Goal: Transaction & Acquisition: Purchase product/service

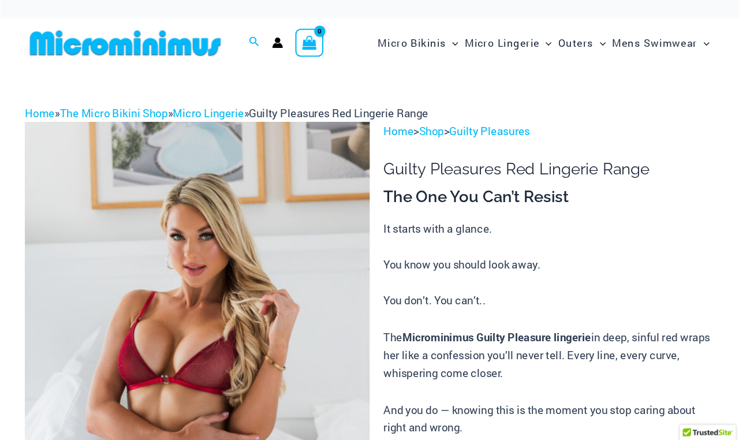
scroll to position [3, 0]
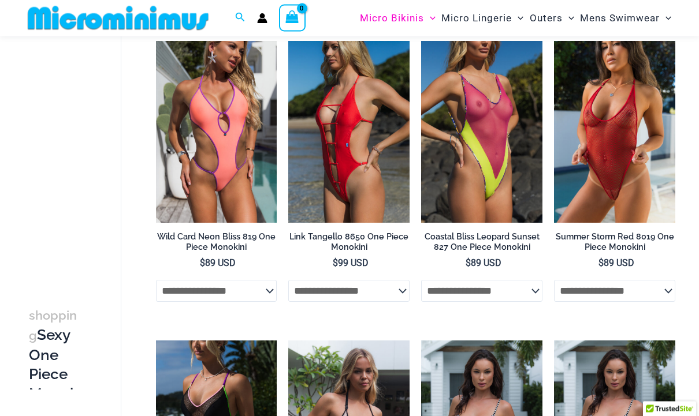
scroll to position [84, 0]
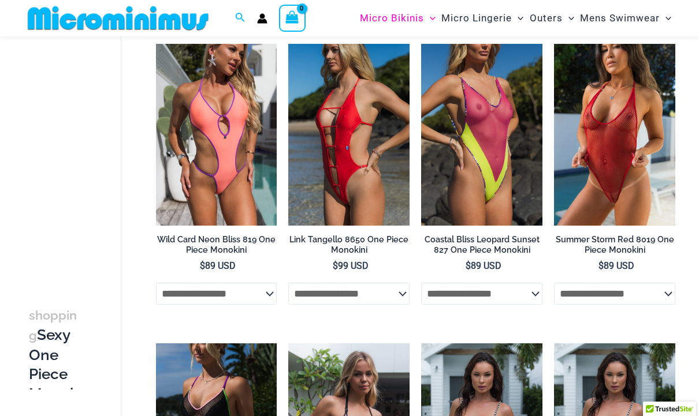
click at [554, 44] on img at bounding box center [554, 44] width 0 height 0
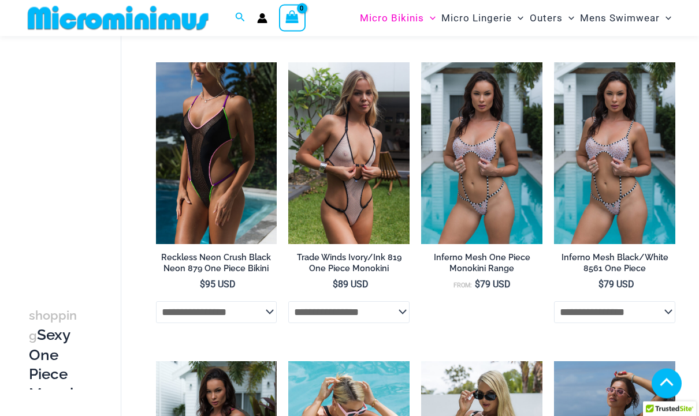
scroll to position [365, 0]
click at [288, 62] on img at bounding box center [288, 62] width 0 height 0
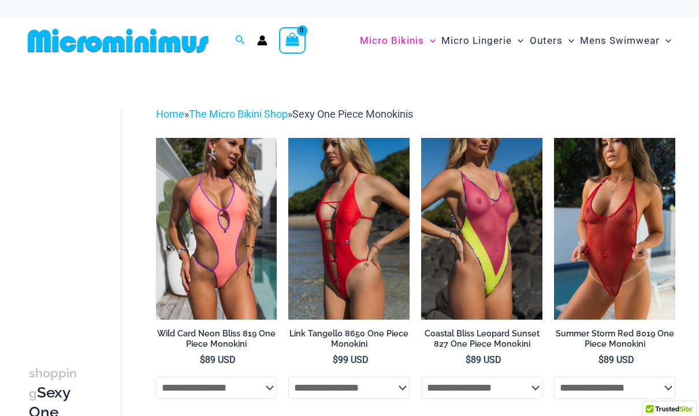
scroll to position [404, 0]
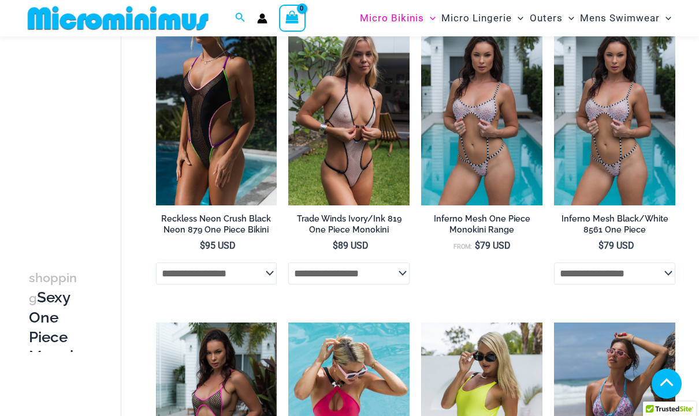
click at [421, 24] on img at bounding box center [421, 24] width 0 height 0
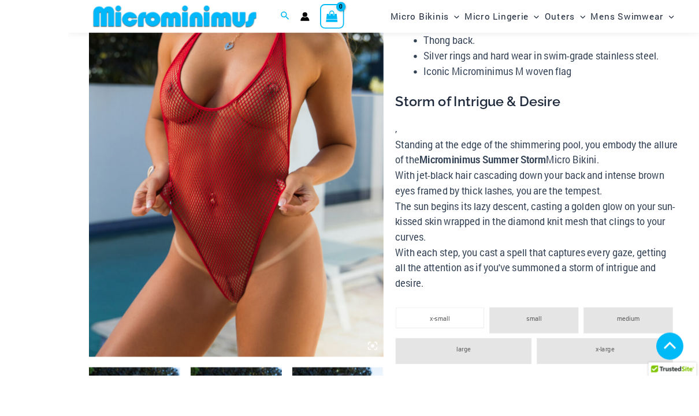
scroll to position [267, 0]
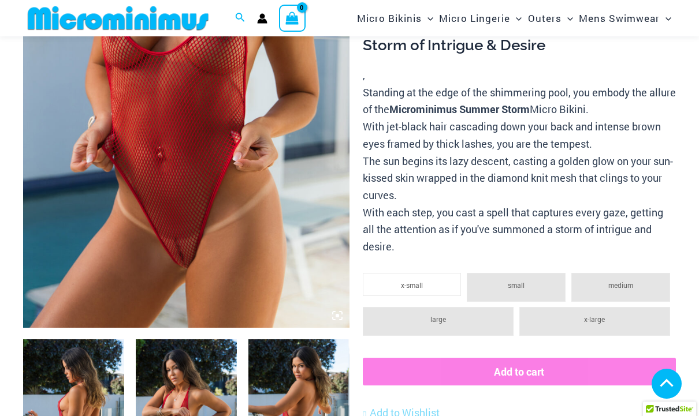
click at [282, 240] on img at bounding box center [186, 83] width 326 height 490
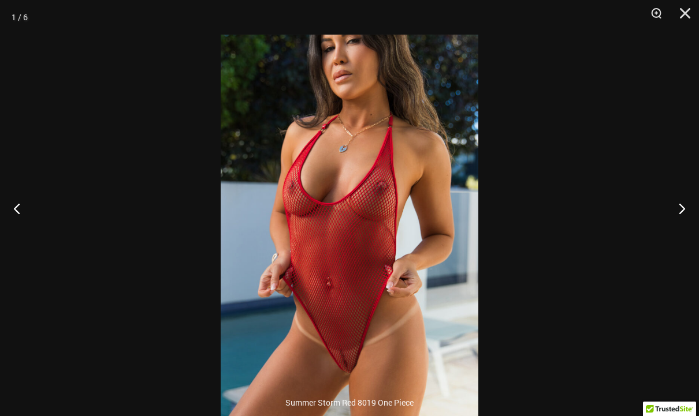
click at [689, 223] on button "Next" at bounding box center [676, 209] width 43 height 58
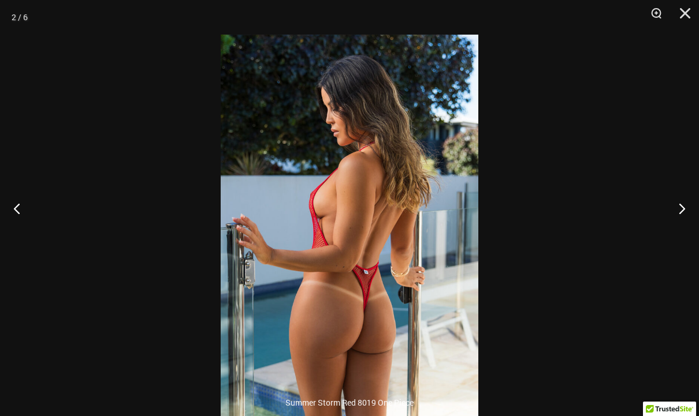
click at [687, 230] on button "Next" at bounding box center [676, 209] width 43 height 58
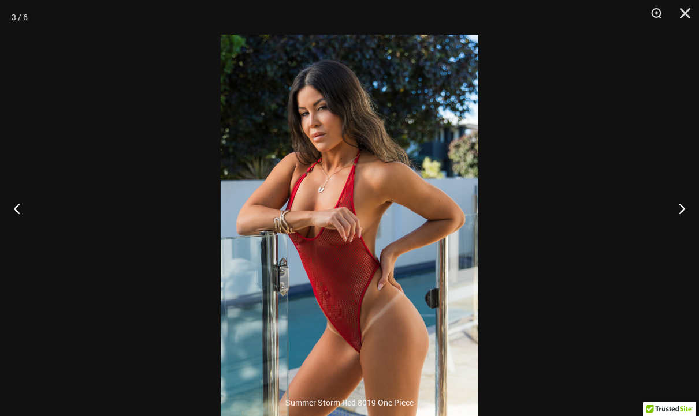
click at [684, 229] on button "Next" at bounding box center [676, 209] width 43 height 58
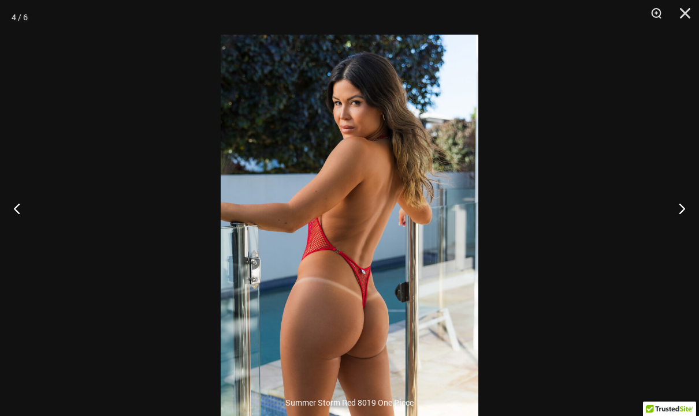
click at [685, 229] on button "Next" at bounding box center [676, 209] width 43 height 58
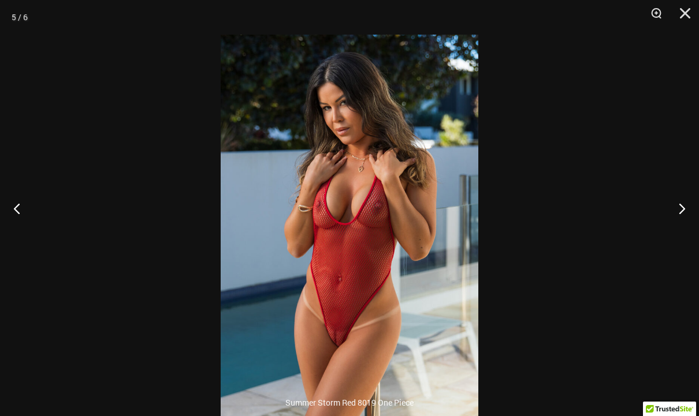
click at [683, 224] on button "Next" at bounding box center [676, 209] width 43 height 58
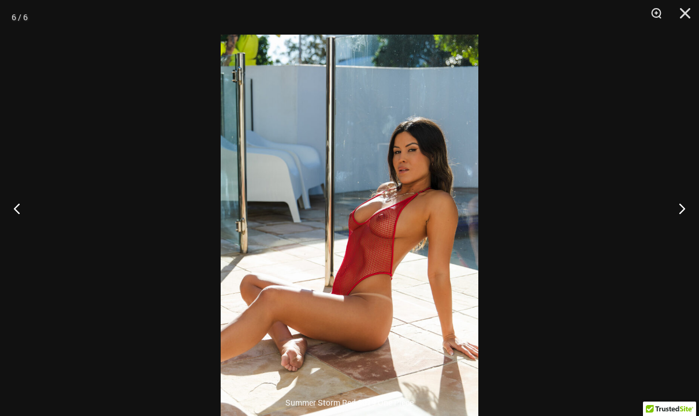
click at [689, 219] on button "Next" at bounding box center [676, 209] width 43 height 58
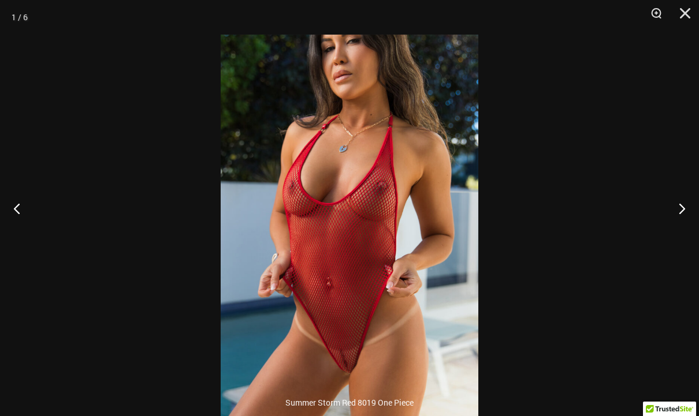
click at [688, 13] on button "Close" at bounding box center [680, 17] width 29 height 35
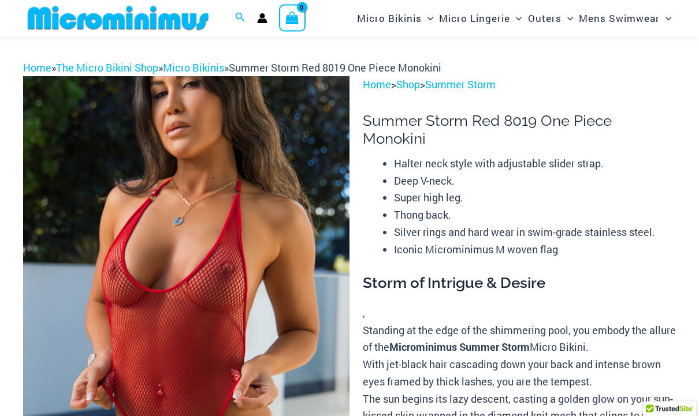
scroll to position [0, 0]
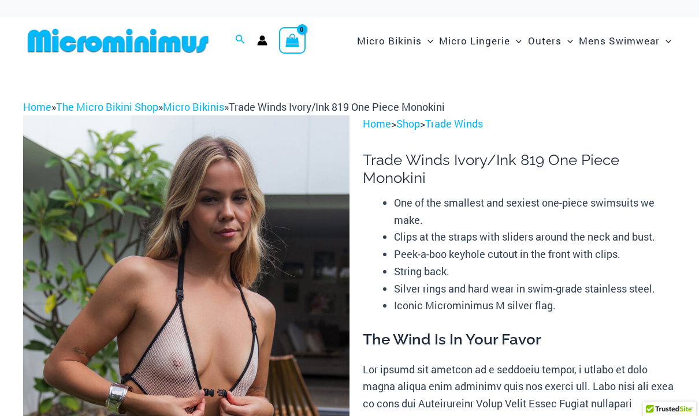
click at [299, 265] on img at bounding box center [186, 360] width 326 height 490
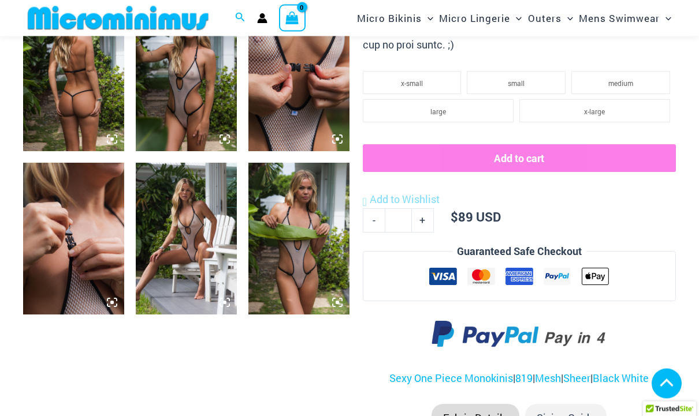
scroll to position [606, 0]
click at [202, 263] on img at bounding box center [186, 239] width 101 height 152
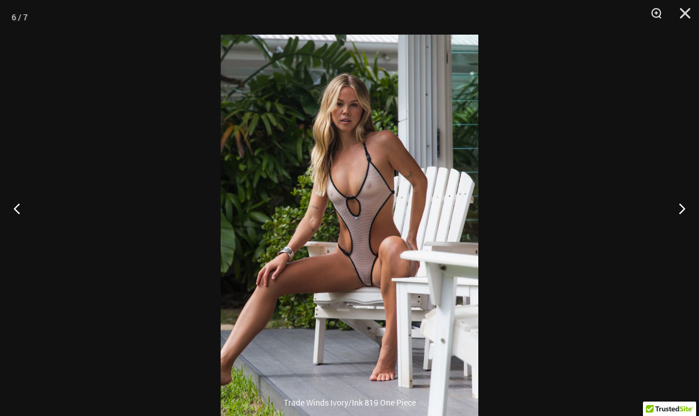
click at [457, 375] on img at bounding box center [349, 228] width 257 height 386
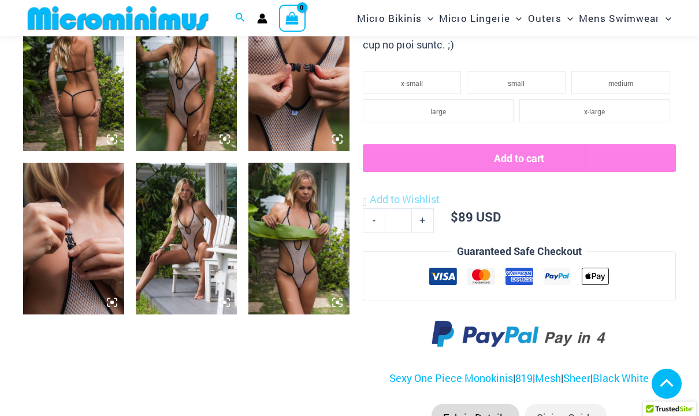
scroll to position [645, 0]
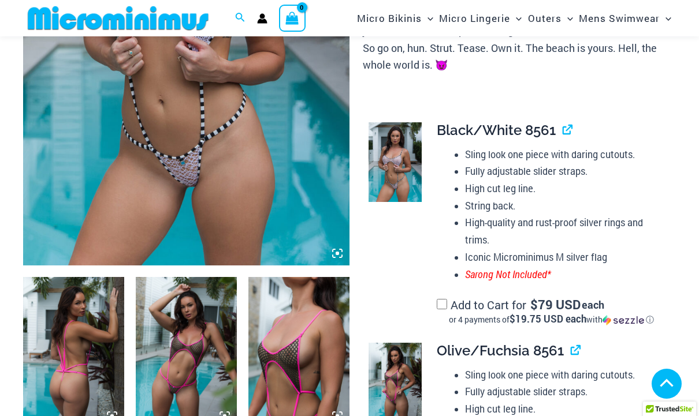
scroll to position [327, 0]
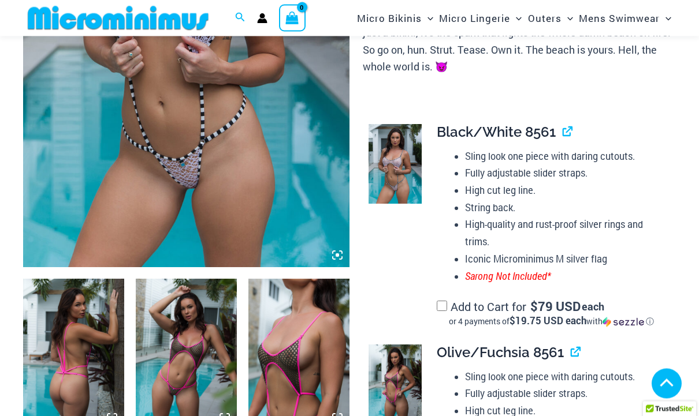
click at [345, 256] on img at bounding box center [186, 23] width 326 height 490
click at [348, 255] on img at bounding box center [186, 23] width 326 height 490
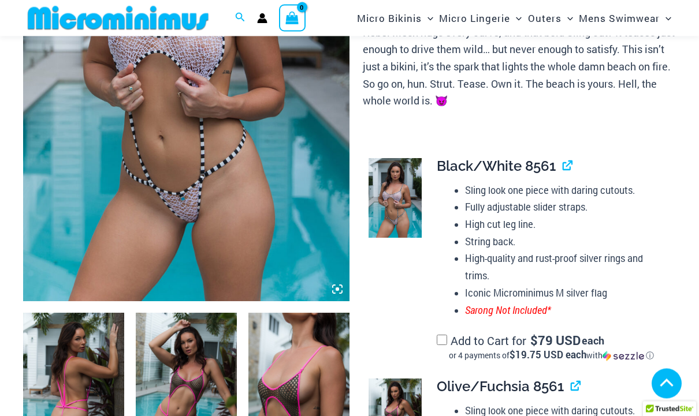
scroll to position [292, 0]
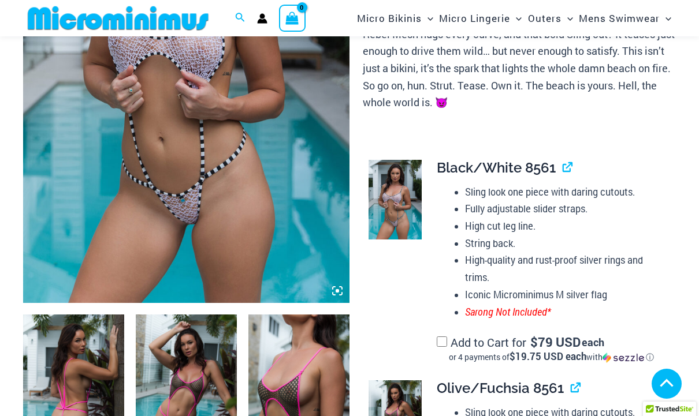
click at [298, 215] on img at bounding box center [186, 59] width 326 height 490
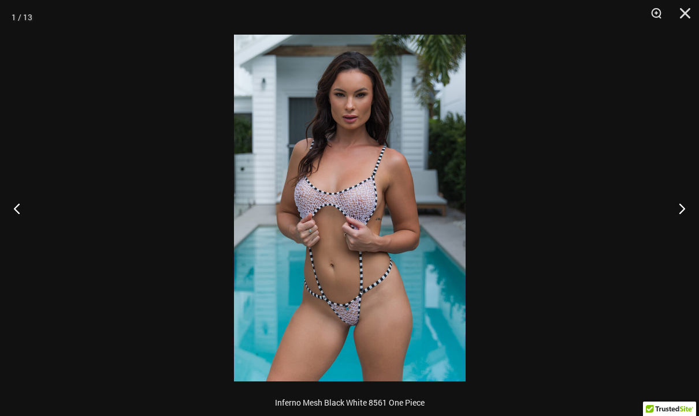
scroll to position [330, 0]
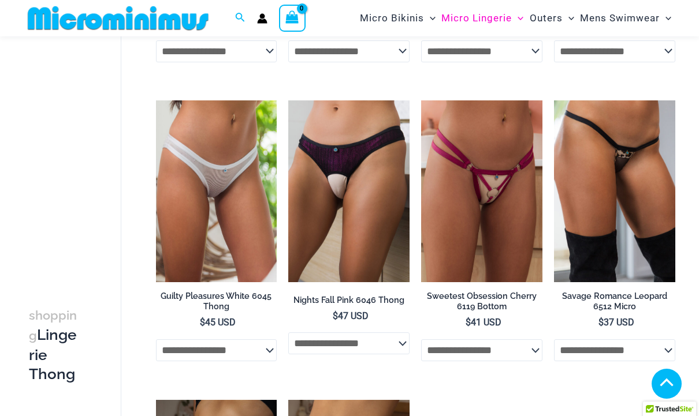
scroll to position [922, 0]
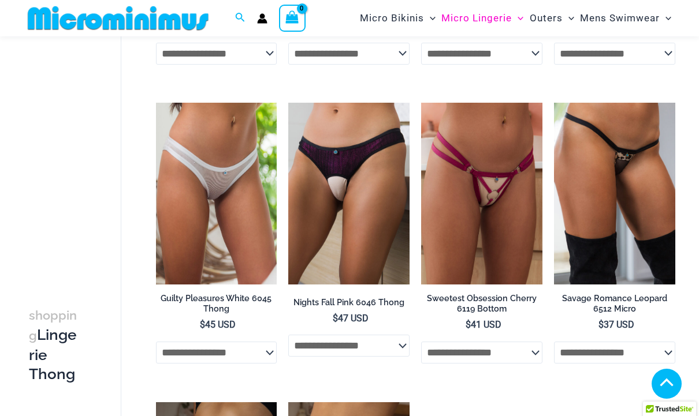
click at [421, 103] on img at bounding box center [421, 103] width 0 height 0
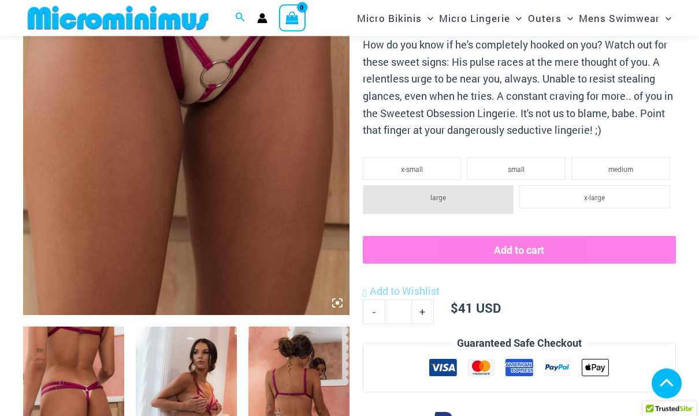
scroll to position [298, 0]
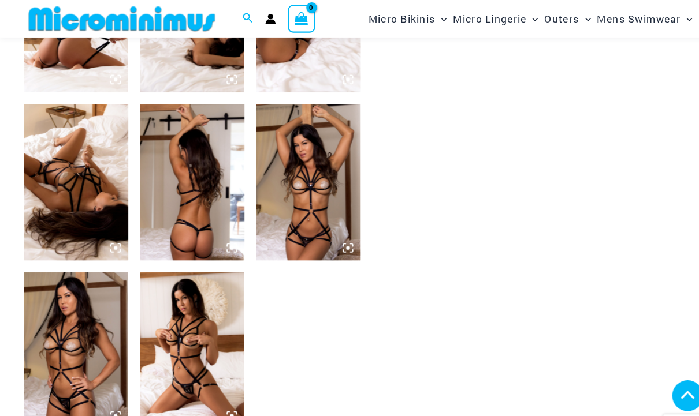
scroll to position [668, 0]
click at [189, 365] on img at bounding box center [186, 340] width 101 height 152
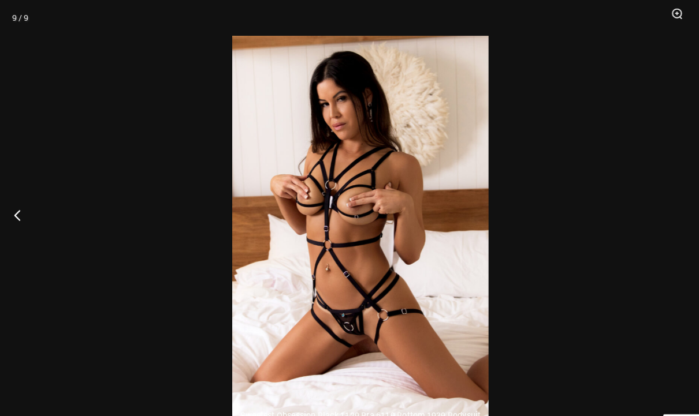
scroll to position [693, 0]
